Goal: Task Accomplishment & Management: Use online tool/utility

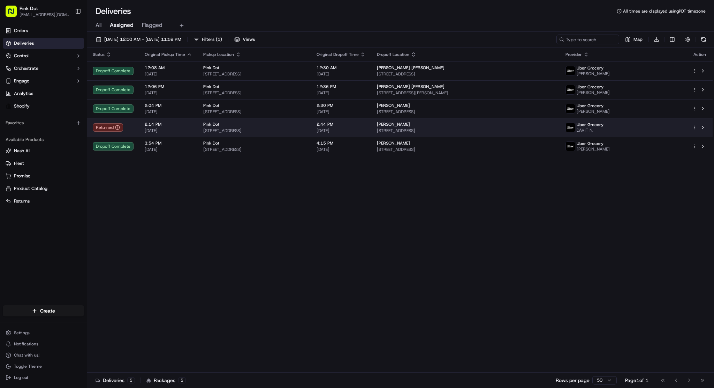
click at [289, 120] on td "Pink Dot 8495 Sunset Blvd, West Hollywood, CA 90069, US" at bounding box center [254, 127] width 113 height 19
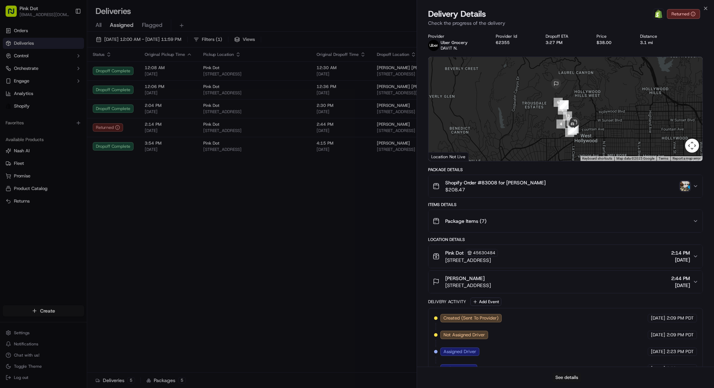
click at [571, 376] on button "See details" at bounding box center [567, 377] width 29 height 10
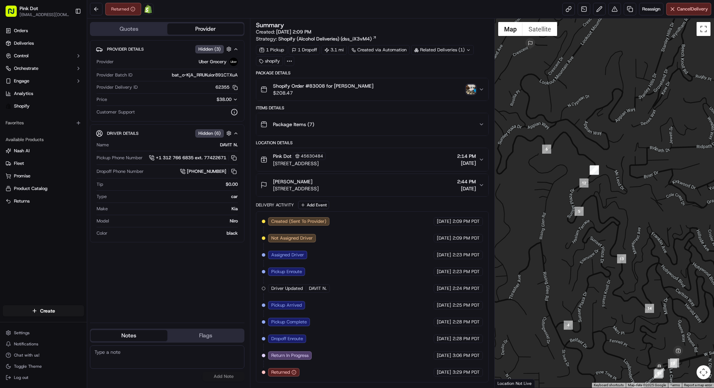
click at [481, 89] on icon "button" at bounding box center [482, 90] width 6 height 6
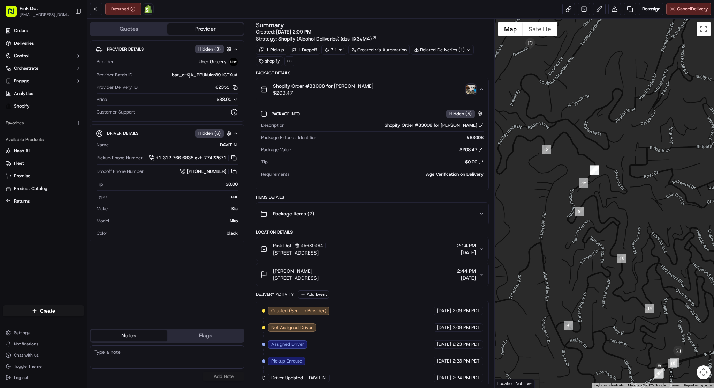
click at [481, 89] on icon "button" at bounding box center [482, 90] width 6 height 6
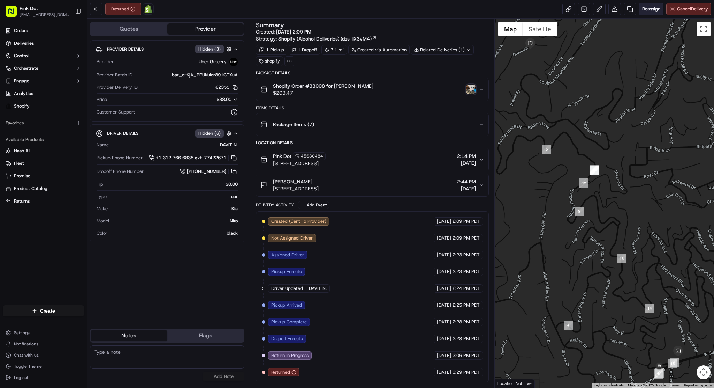
click at [652, 8] on span "Reassign" at bounding box center [652, 9] width 18 height 6
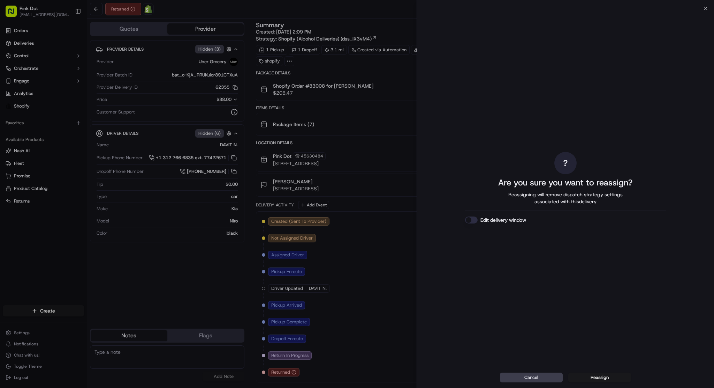
click at [499, 217] on label "Edit delivery window" at bounding box center [504, 219] width 46 height 7
click at [478, 217] on button "Edit delivery window" at bounding box center [471, 219] width 13 height 7
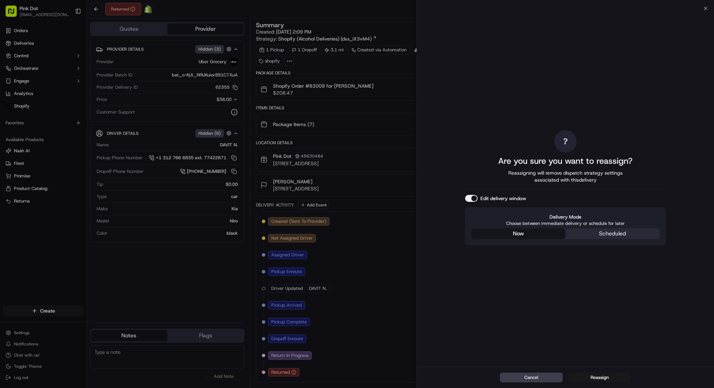
click at [488, 190] on div "? Are you sure you want to reassign? Reassigning will remove dispatch strategy …" at bounding box center [565, 187] width 201 height 355
click at [487, 195] on label "Edit delivery window" at bounding box center [504, 198] width 46 height 7
click at [478, 195] on button "Edit delivery window" at bounding box center [471, 198] width 13 height 7
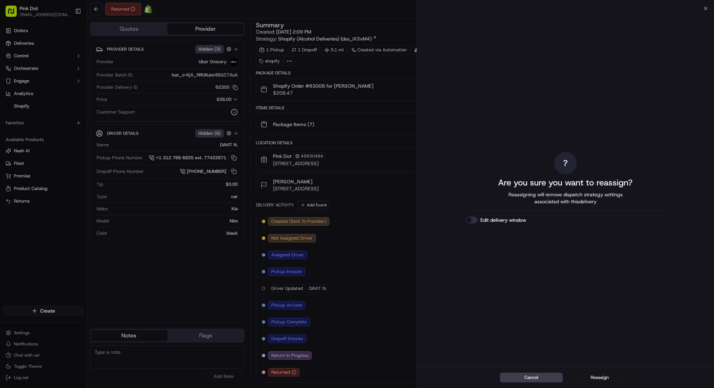
click at [594, 376] on button "Reassign" at bounding box center [600, 377] width 63 height 10
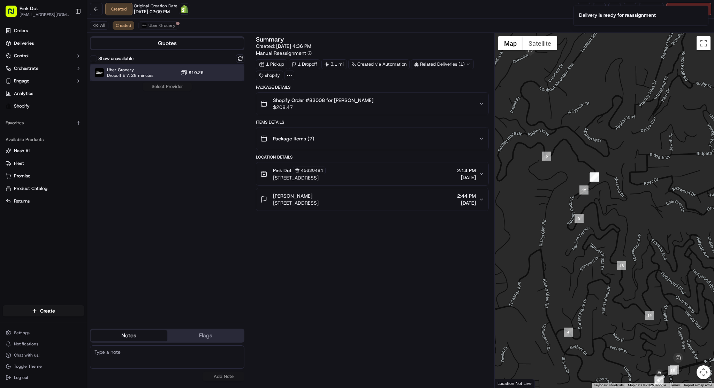
click at [129, 71] on span "Uber Grocery" at bounding box center [130, 70] width 46 height 6
click at [167, 86] on button "Assign Provider" at bounding box center [168, 86] width 50 height 8
